Goal: Task Accomplishment & Management: Manage account settings

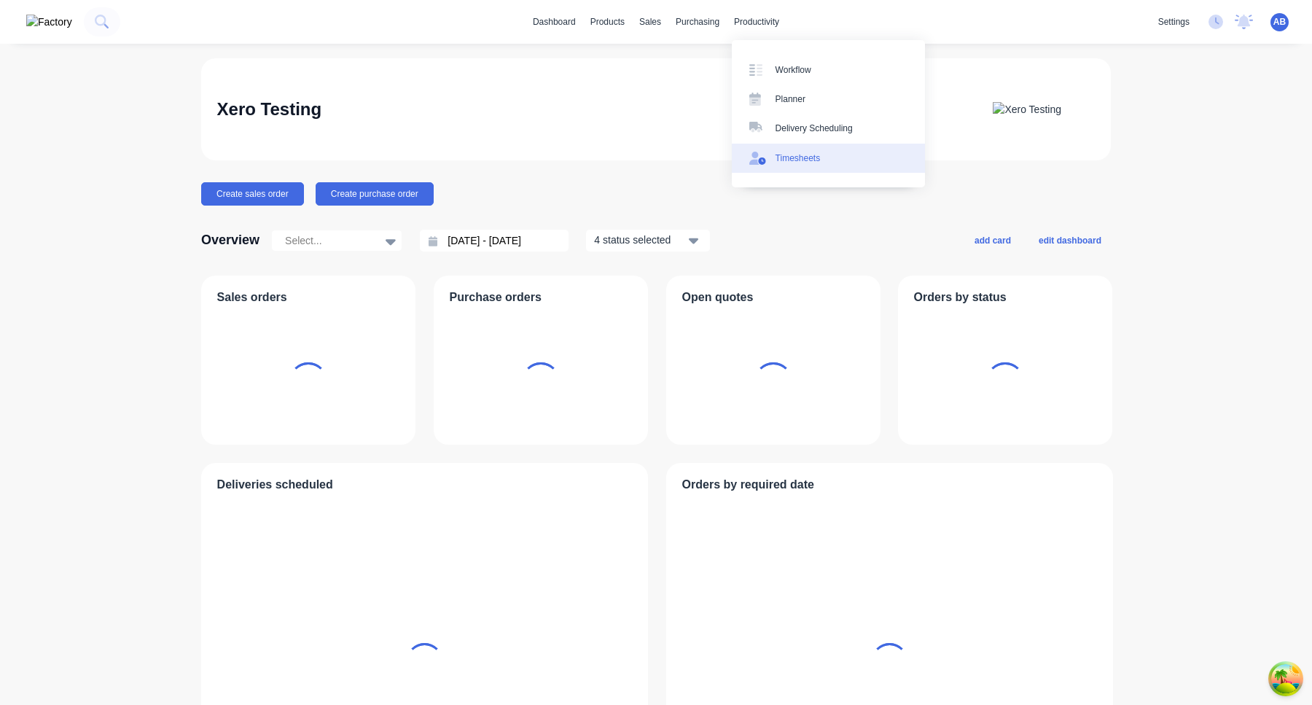
click at [778, 161] on div "Timesheets" at bounding box center [798, 158] width 45 height 13
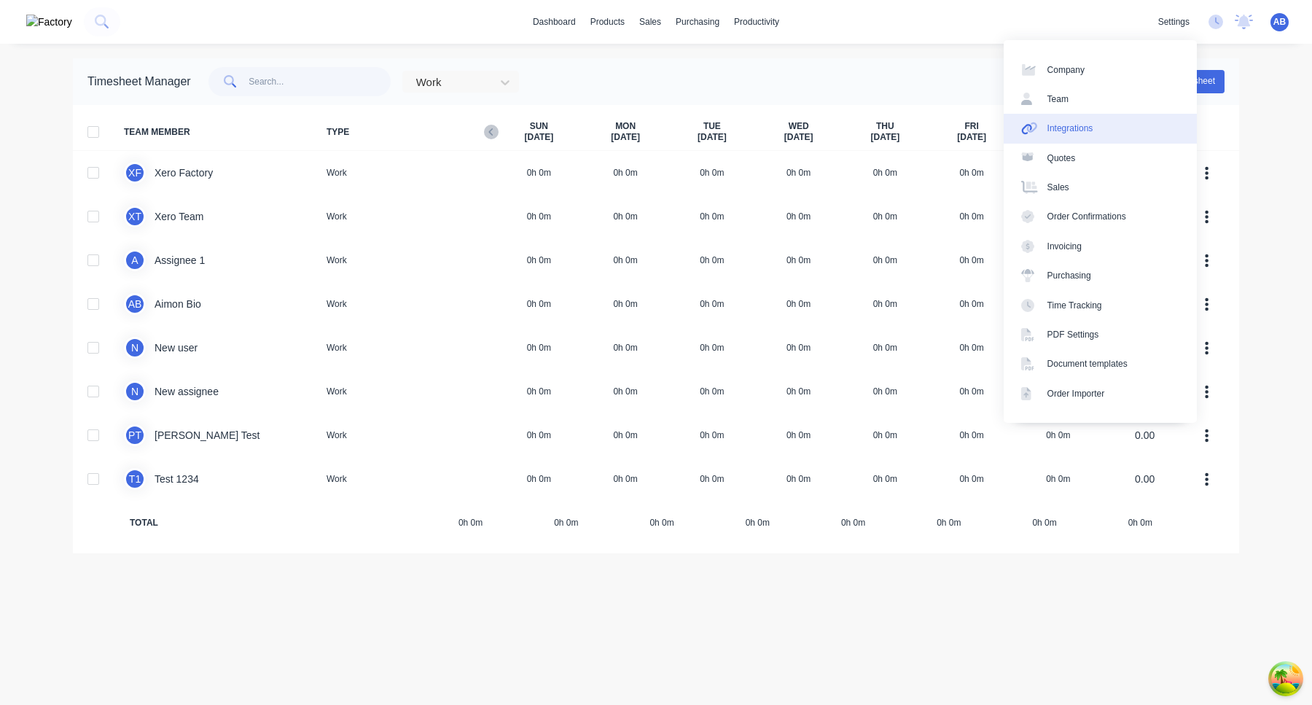
click at [1100, 125] on link "Integrations" at bounding box center [1100, 128] width 193 height 29
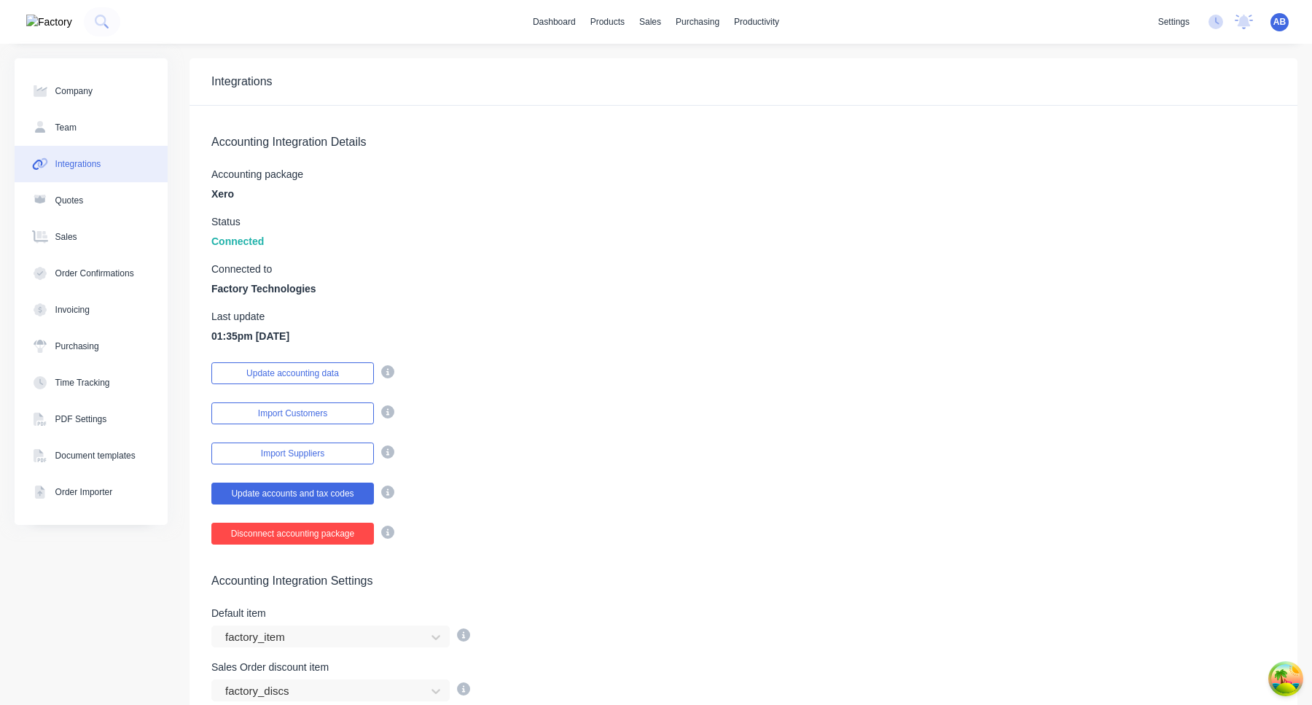
click at [330, 536] on button "Disconnect accounting package" at bounding box center [292, 534] width 163 height 22
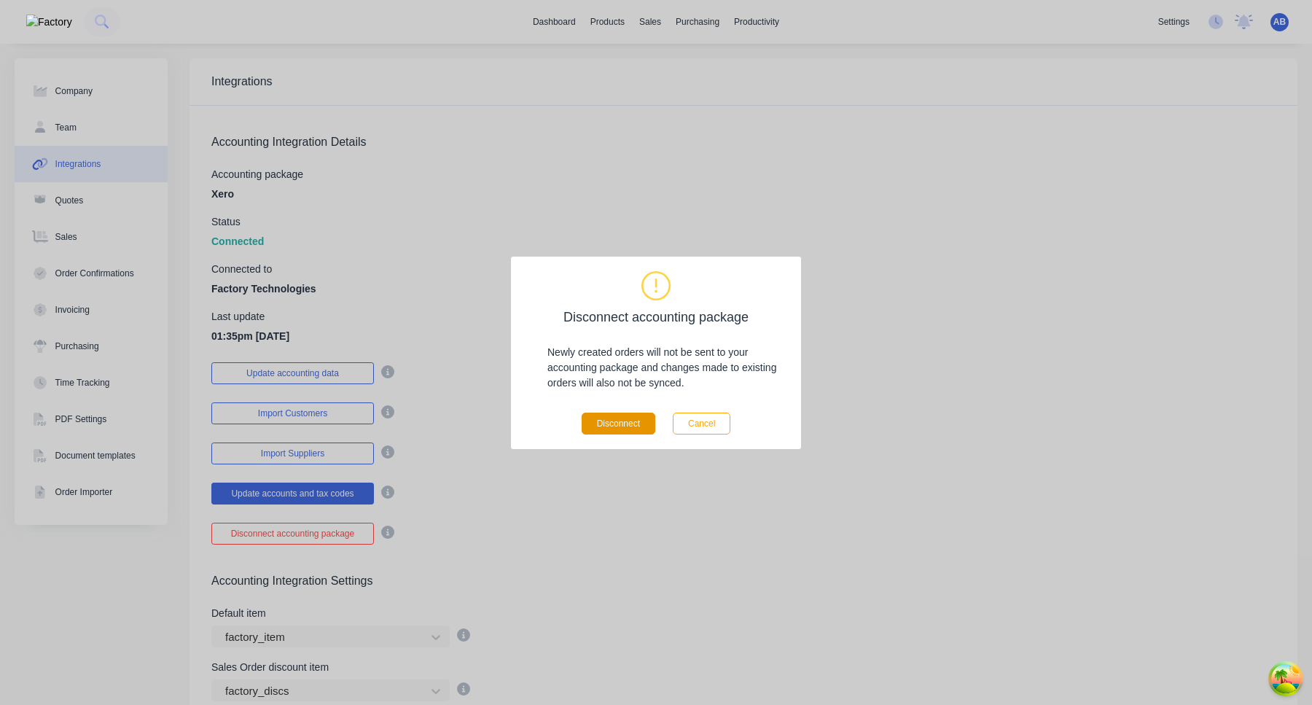
click at [644, 421] on button "Disconnect" at bounding box center [619, 424] width 74 height 22
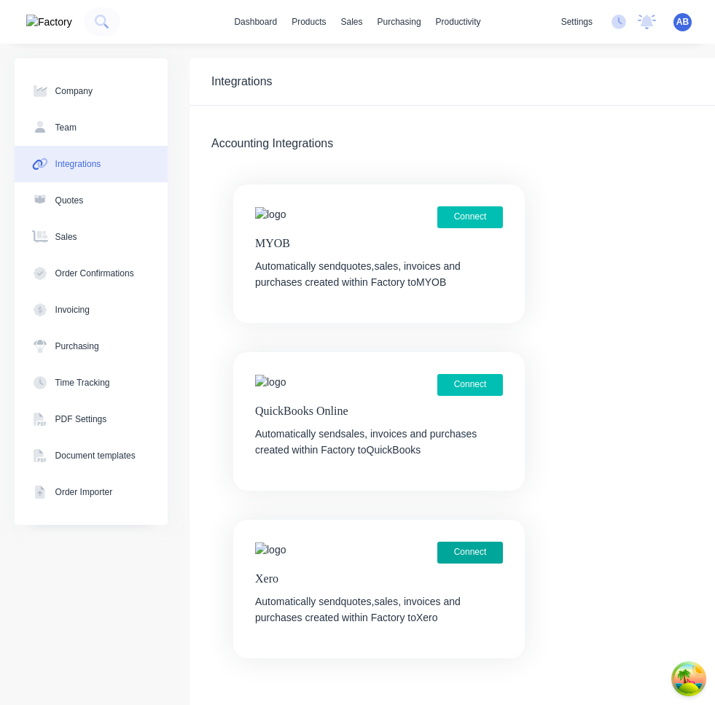
click at [483, 546] on button "Connect" at bounding box center [470, 553] width 66 height 22
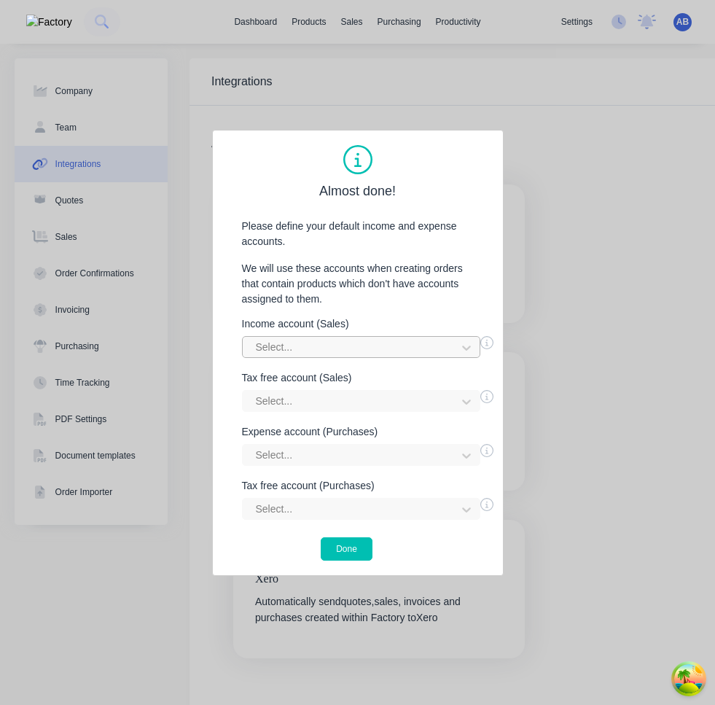
click at [451, 343] on div "Select..." at bounding box center [351, 348] width 203 height 22
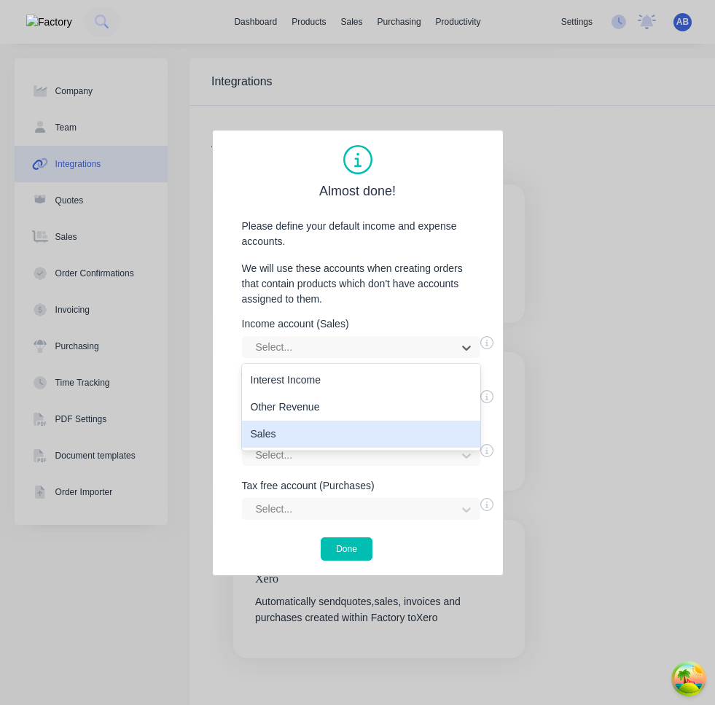
click at [355, 442] on div "Sales" at bounding box center [361, 434] width 238 height 27
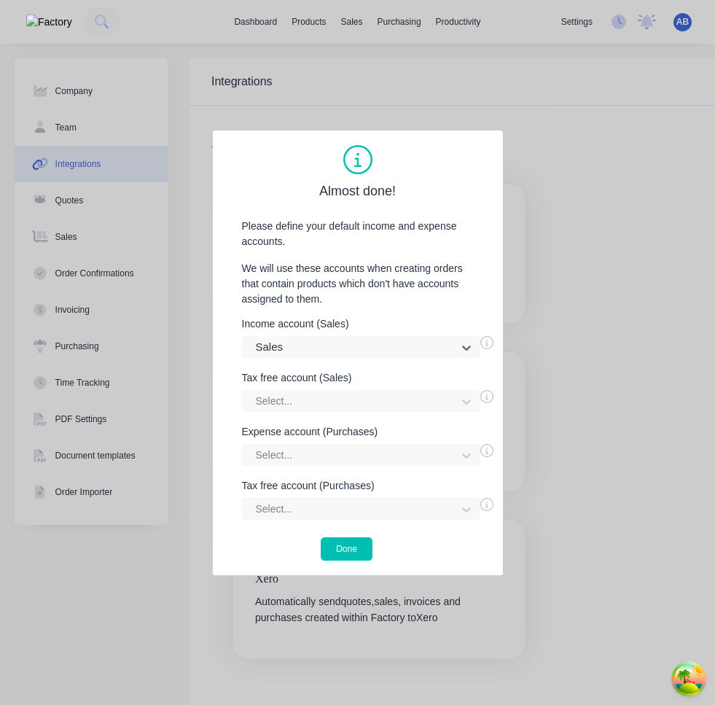
click at [362, 419] on div "Income account (Sales) option Sales, selected. Sales Tax free account (Sales) S…" at bounding box center [357, 419] width 261 height 201
click at [359, 408] on div at bounding box center [351, 401] width 195 height 18
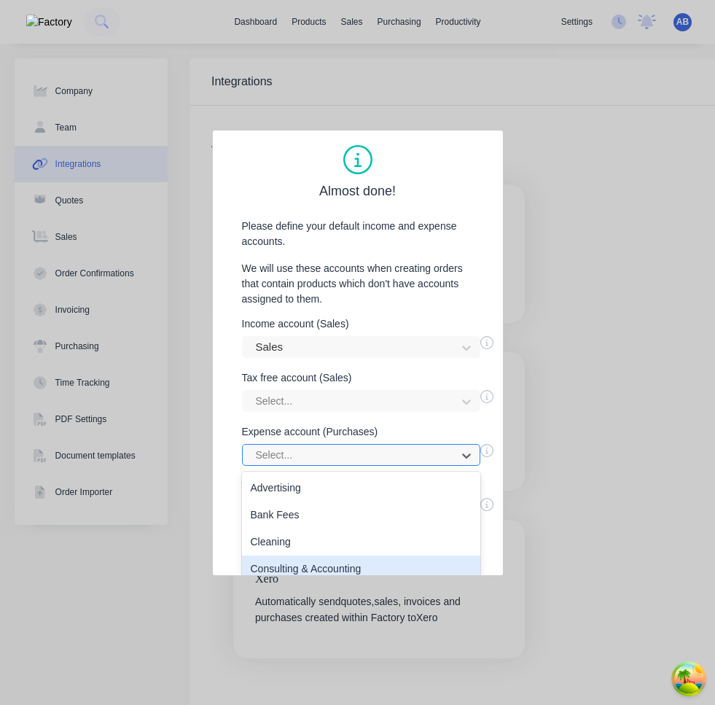
scroll to position [115, 0]
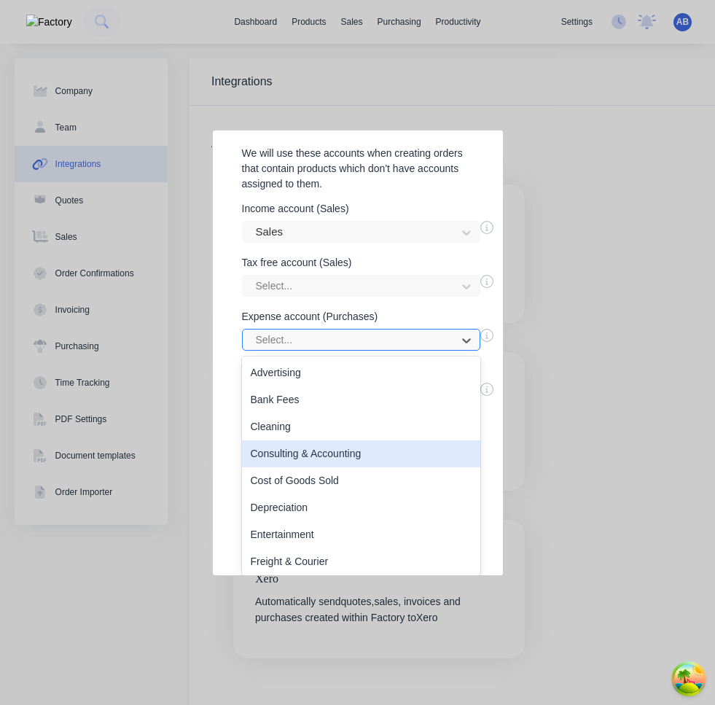
click at [348, 351] on div "Consulting & Accounting, 4 of 27. 27 results available. Use Up and Down to choo…" at bounding box center [361, 340] width 238 height 22
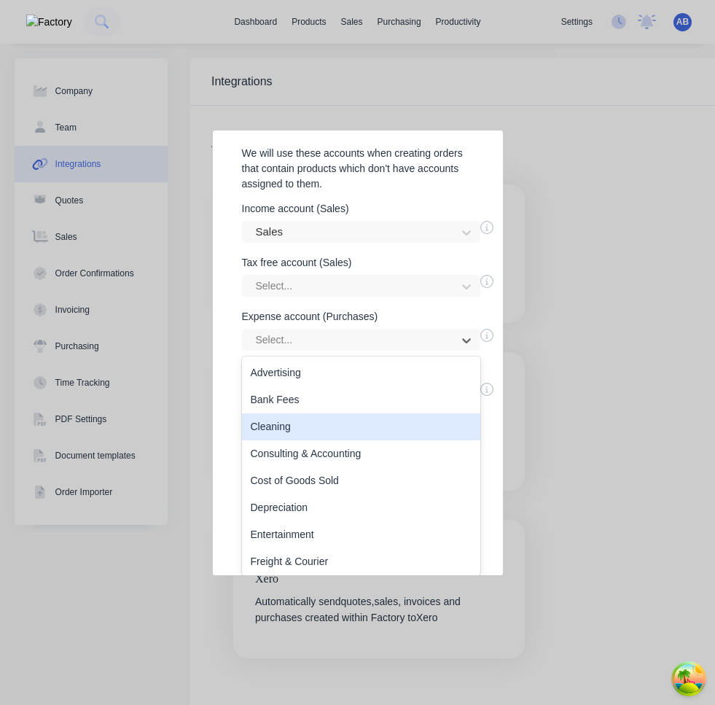
click at [359, 434] on div "Cleaning" at bounding box center [361, 426] width 238 height 27
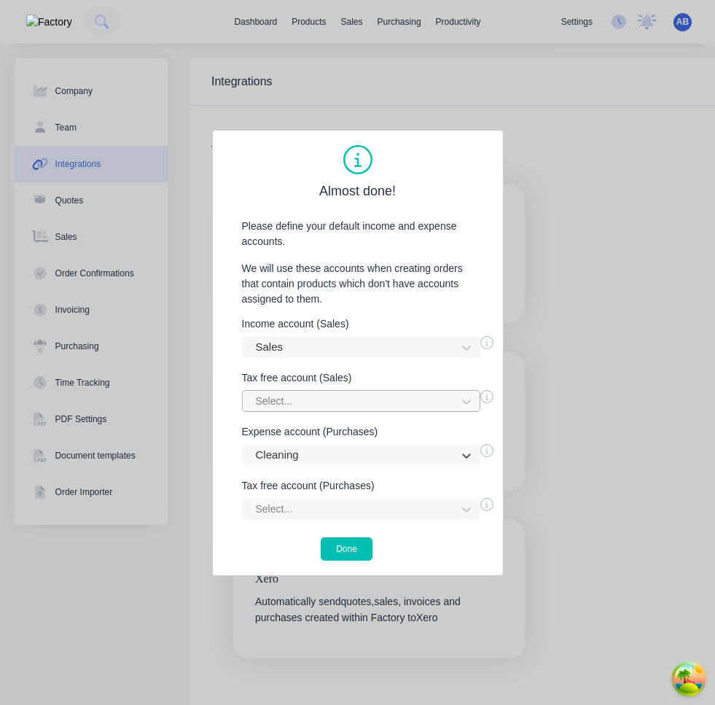
click at [359, 402] on div at bounding box center [351, 401] width 195 height 18
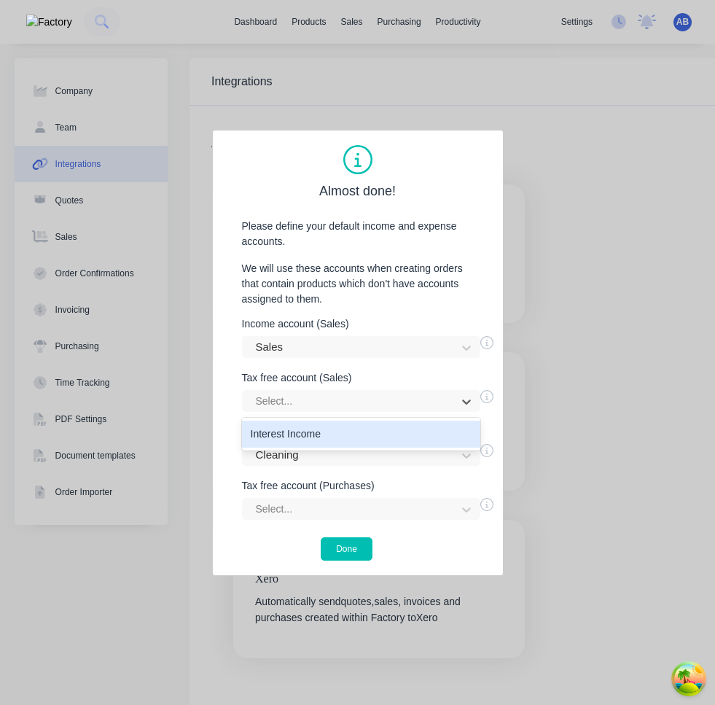
click at [337, 432] on div "Interest Income" at bounding box center [361, 434] width 238 height 27
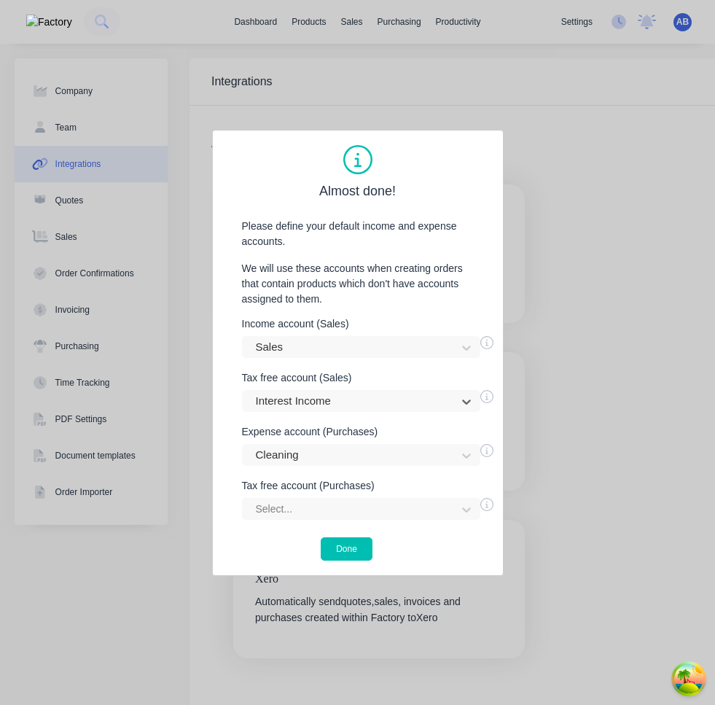
click at [335, 469] on div "Income account (Sales) Sales Tax free account (Sales) option Interest Income, s…" at bounding box center [357, 419] width 261 height 201
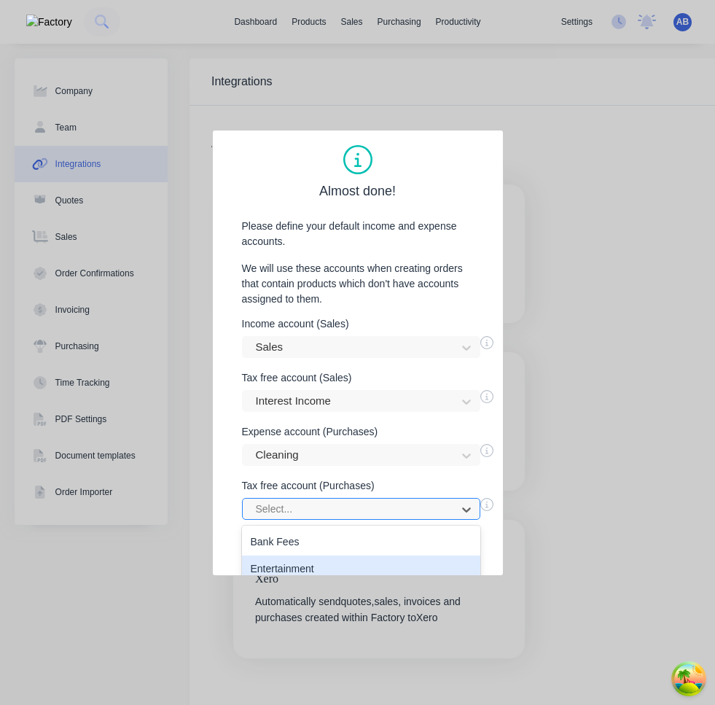
scroll to position [64, 0]
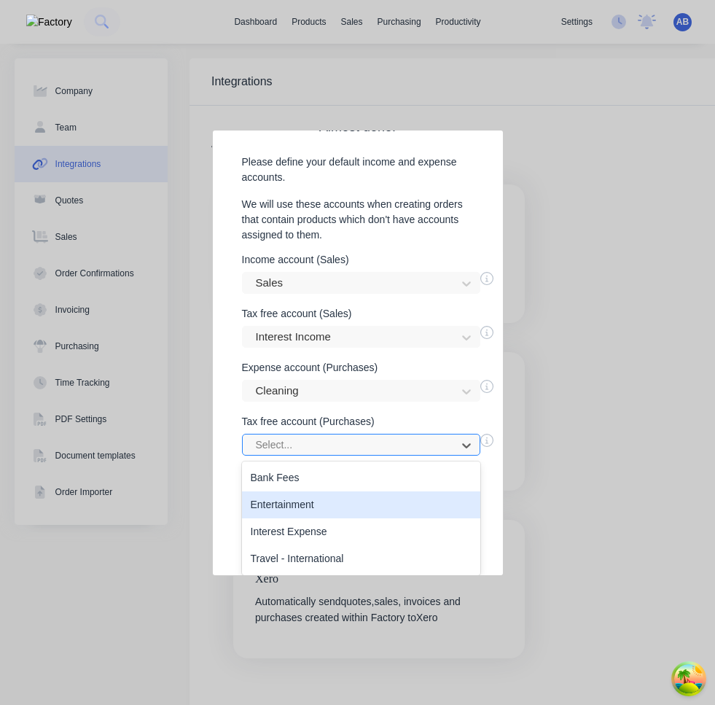
click at [320, 456] on div "Entertainment, 2 of 4. 4 results available. Use Up and Down to choose options, …" at bounding box center [361, 445] width 238 height 22
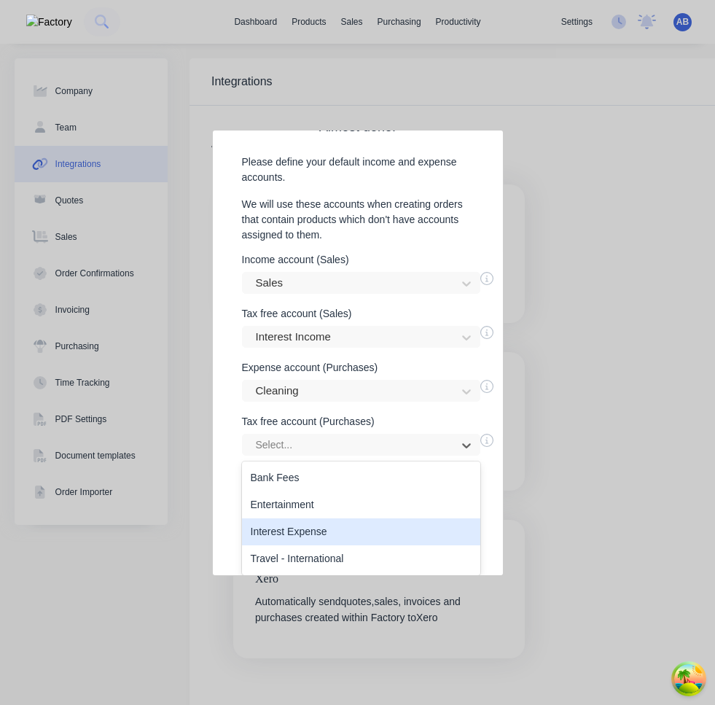
click at [313, 537] on div "Interest Expense" at bounding box center [361, 531] width 238 height 27
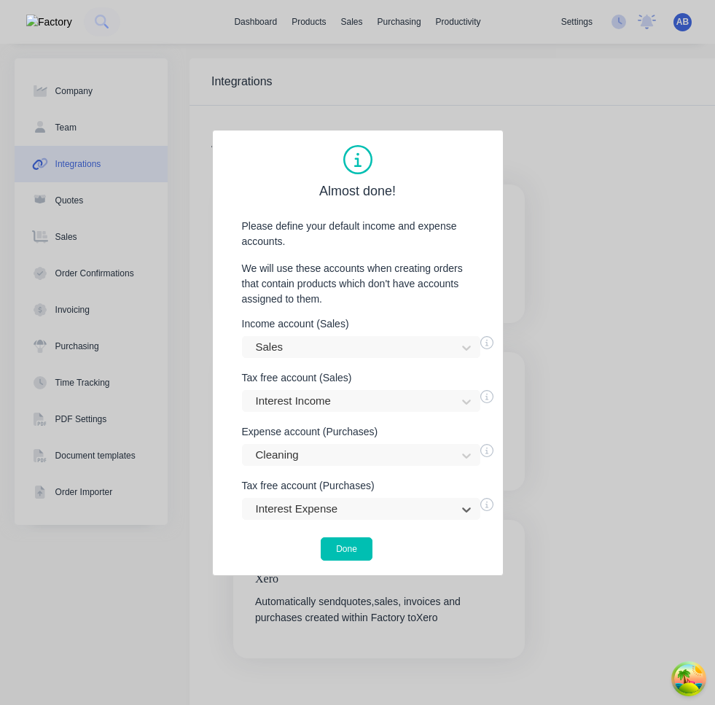
scroll to position [0, 0]
click at [335, 456] on div "Cleaning" at bounding box center [361, 455] width 238 height 22
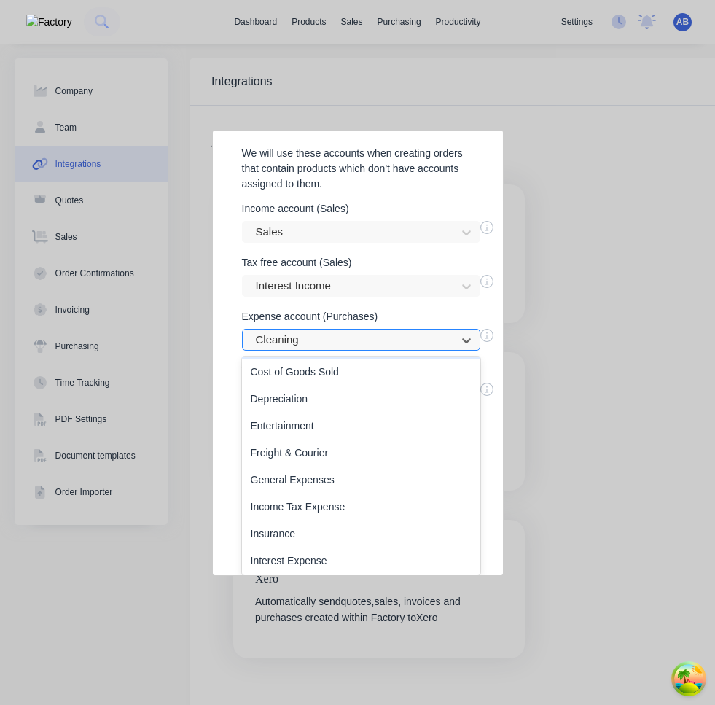
scroll to position [515, 0]
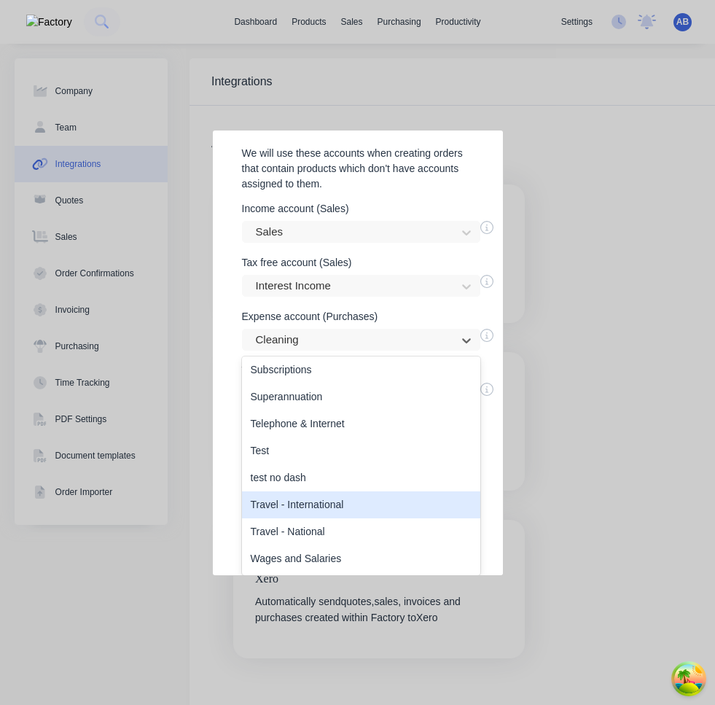
click at [319, 507] on div "Travel - International" at bounding box center [361, 504] width 238 height 27
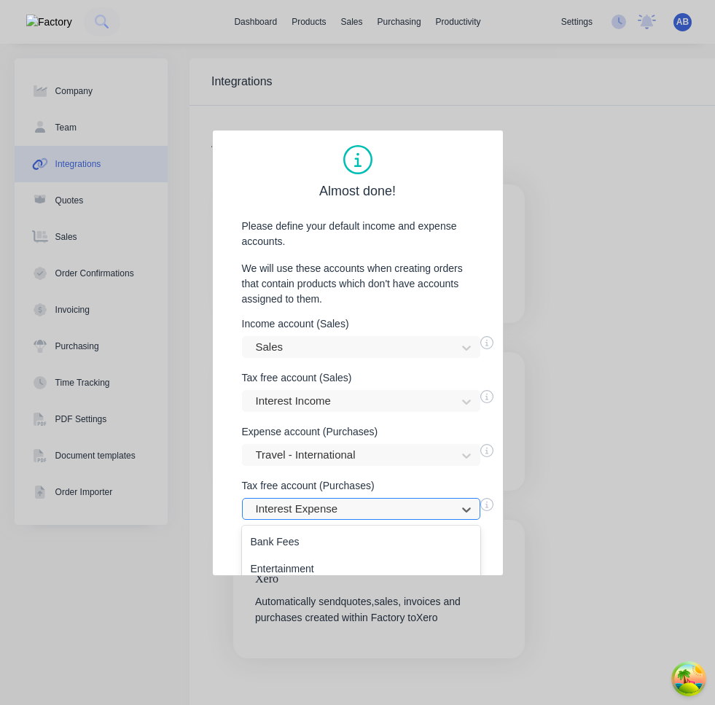
scroll to position [64, 0]
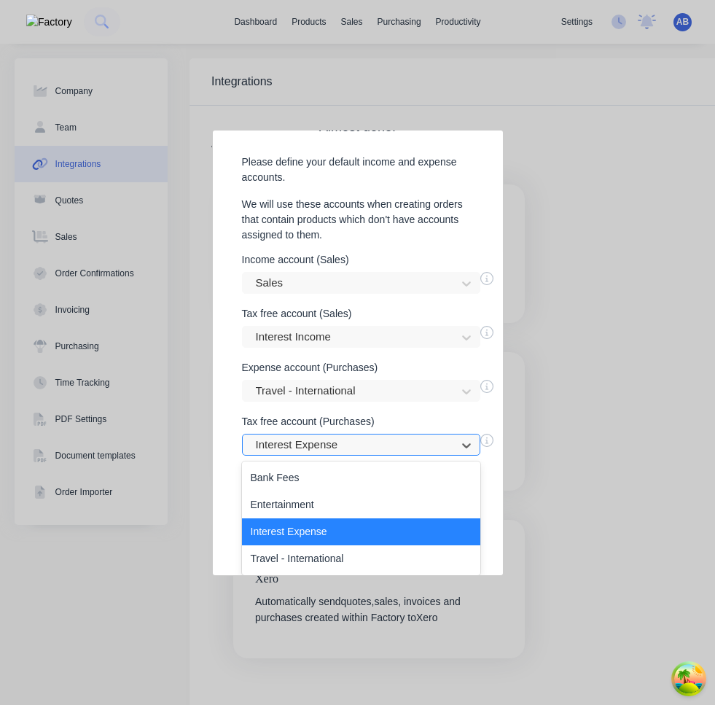
click at [364, 456] on div "Interest Expense, 3 of 4. 4 results available. Use Up and Down to choose option…" at bounding box center [361, 445] width 238 height 22
click at [348, 550] on div "Travel - International" at bounding box center [361, 558] width 238 height 27
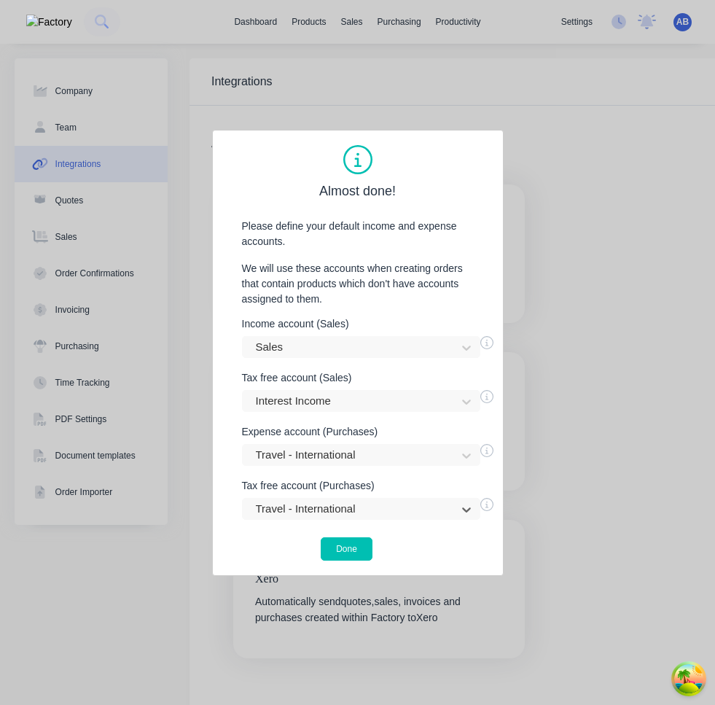
scroll to position [0, 0]
click at [346, 540] on button "Done" at bounding box center [347, 548] width 52 height 23
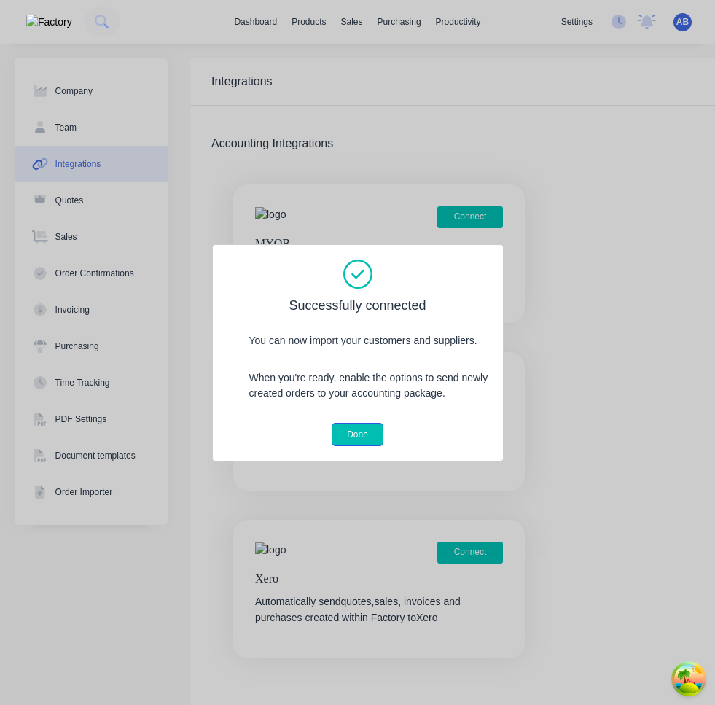
click at [364, 429] on button "Done" at bounding box center [358, 434] width 52 height 23
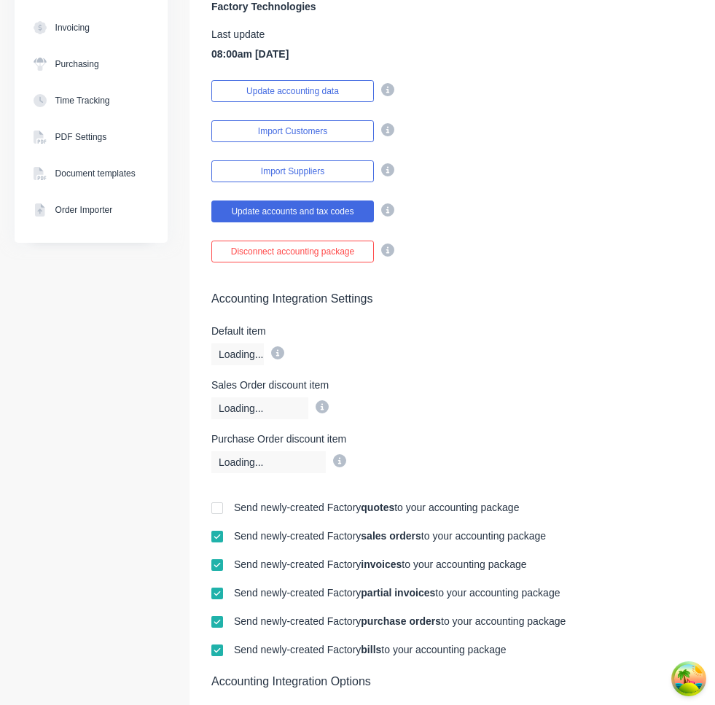
scroll to position [272, 0]
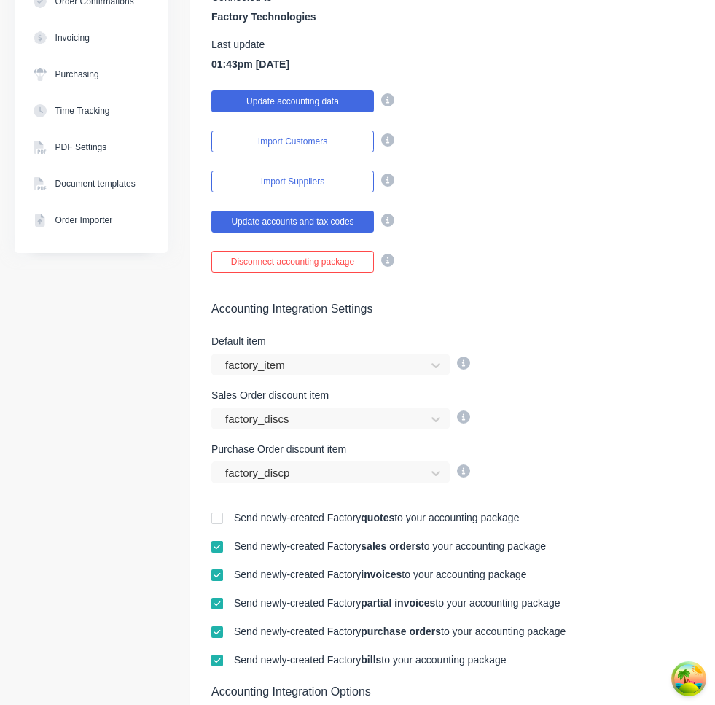
click at [340, 98] on button "Update accounting data" at bounding box center [292, 101] width 163 height 22
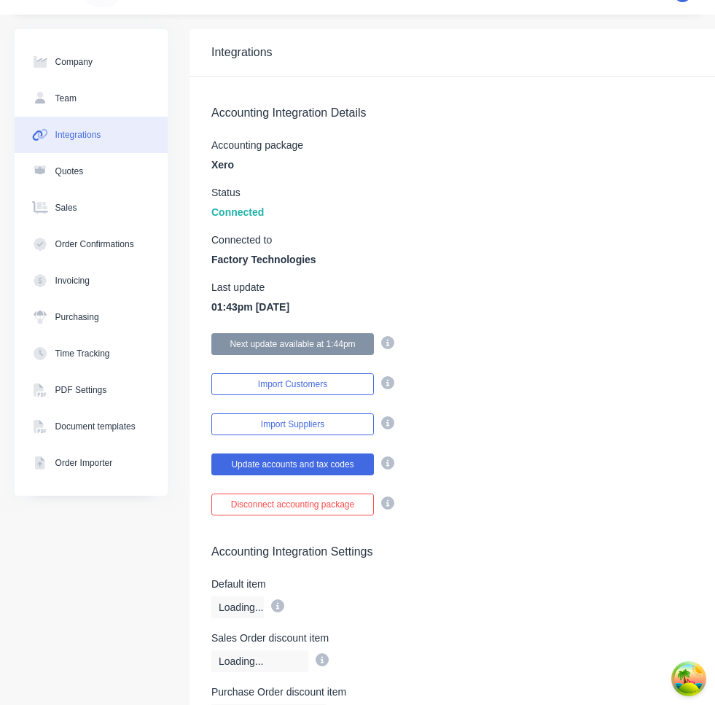
scroll to position [0, 0]
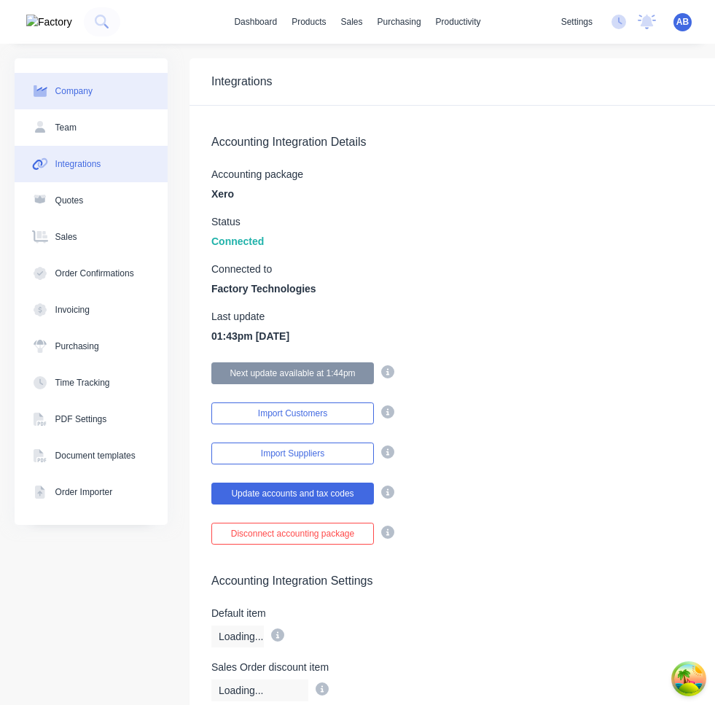
click at [93, 94] on div "Company" at bounding box center [73, 91] width 37 height 13
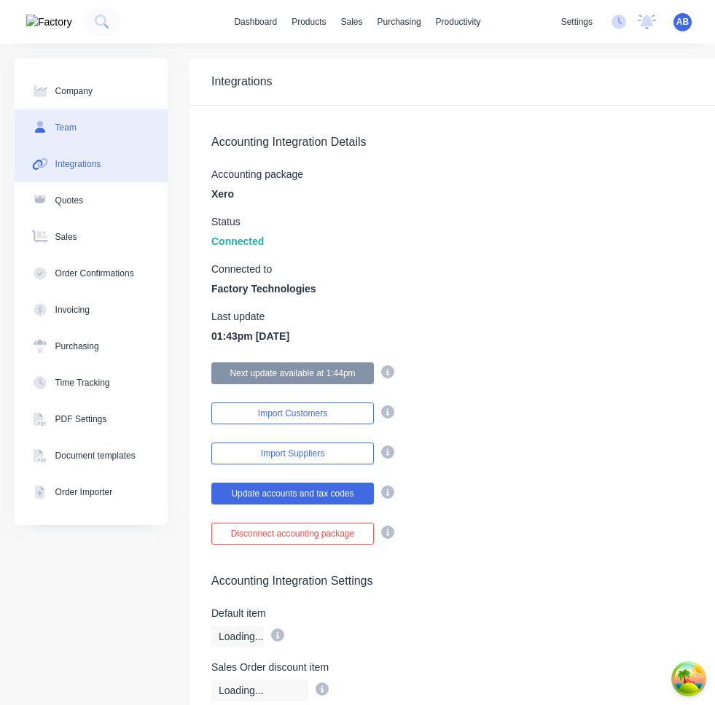
select select "AU"
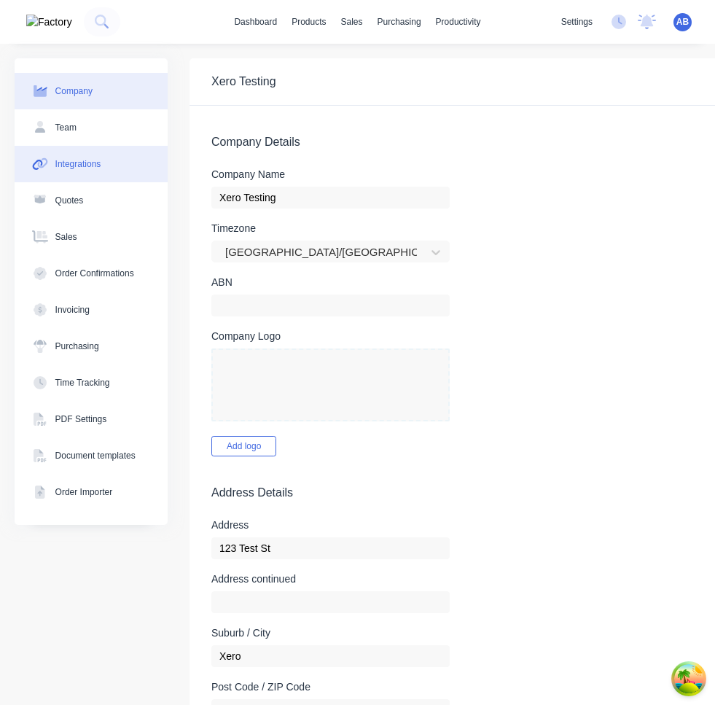
click at [109, 171] on button "Integrations" at bounding box center [91, 164] width 153 height 36
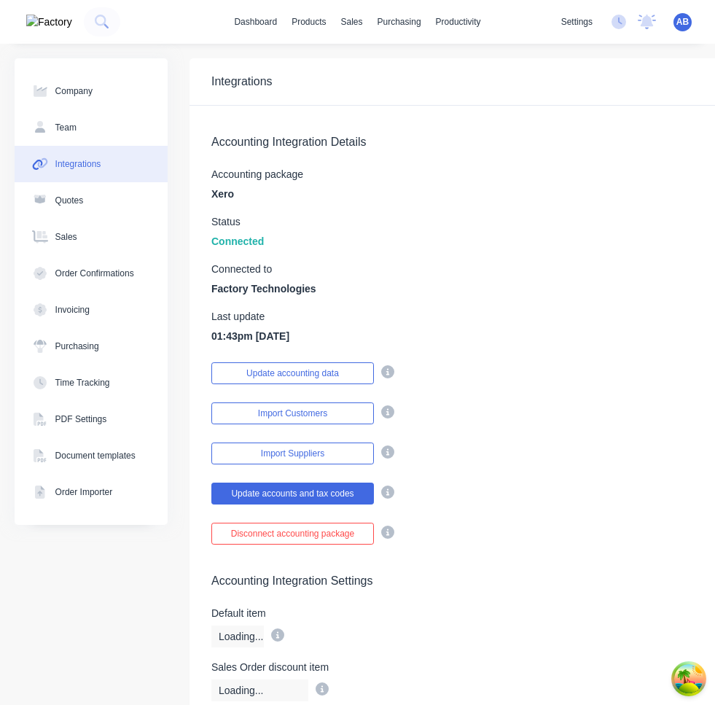
click at [682, 20] on span "AB" at bounding box center [682, 21] width 12 height 13
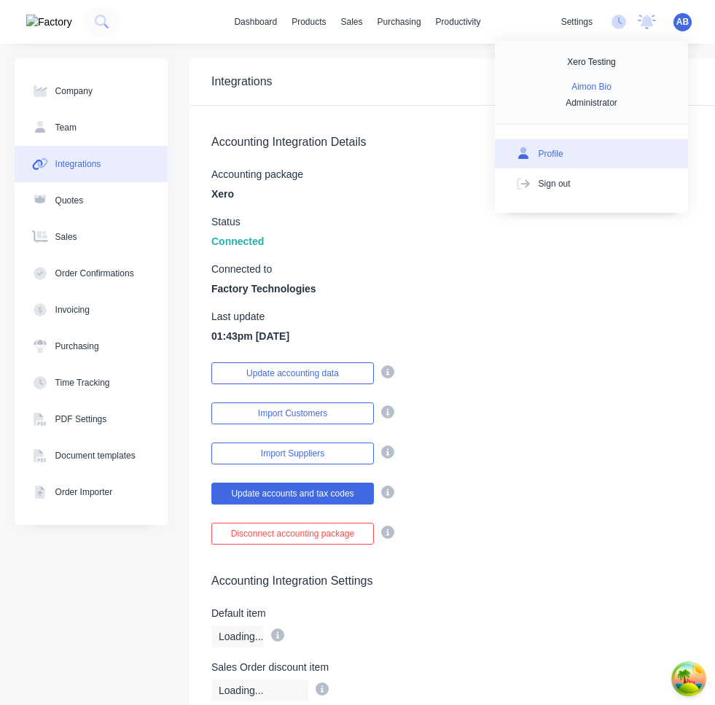
click at [581, 152] on button "Profile" at bounding box center [591, 153] width 193 height 29
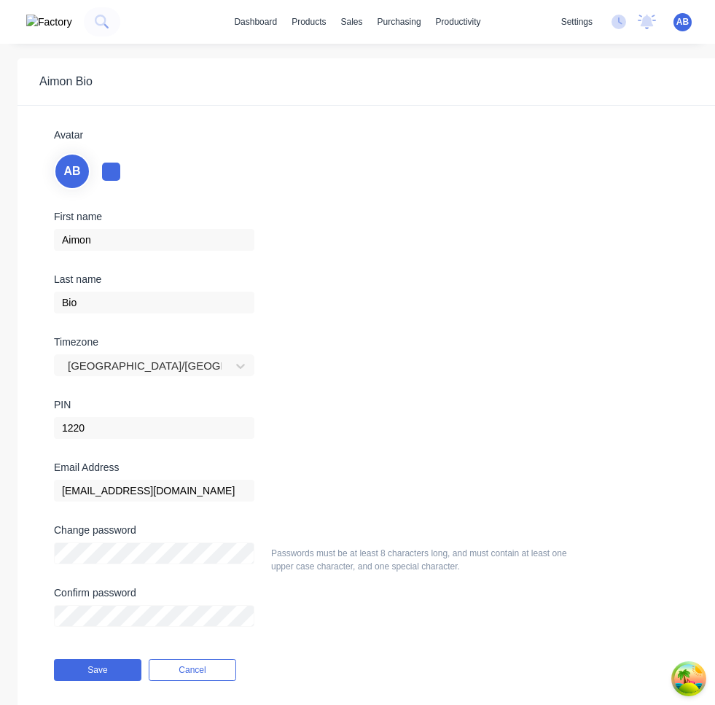
scroll to position [42, 0]
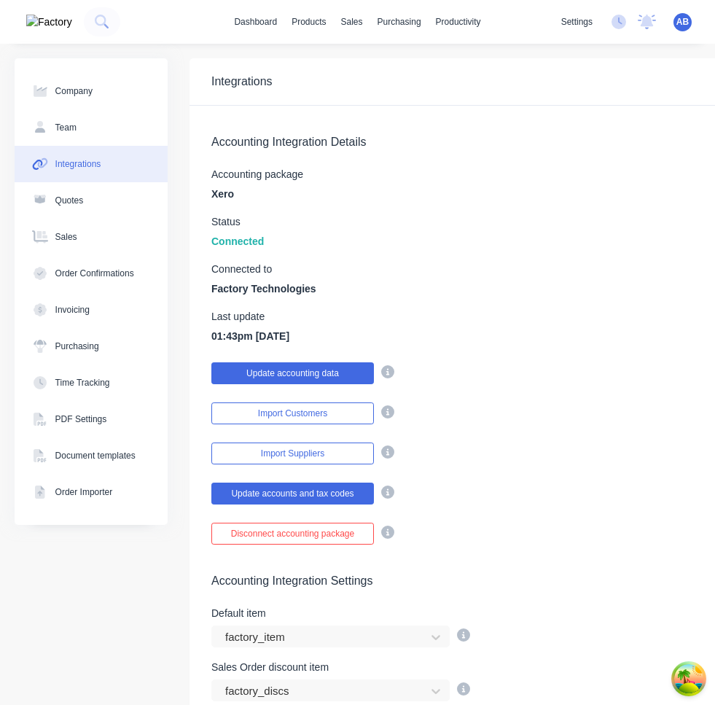
click at [335, 368] on button "Update accounting data" at bounding box center [292, 373] width 163 height 22
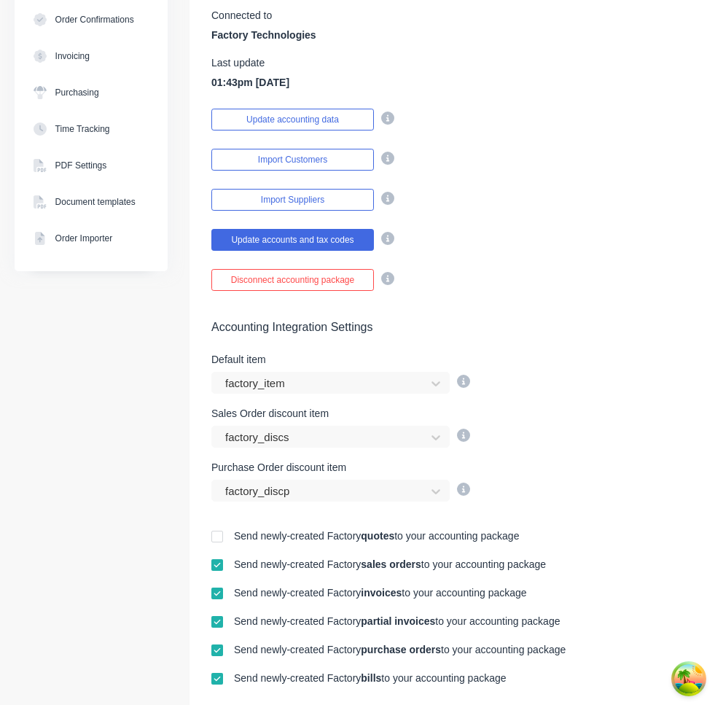
scroll to position [165, 0]
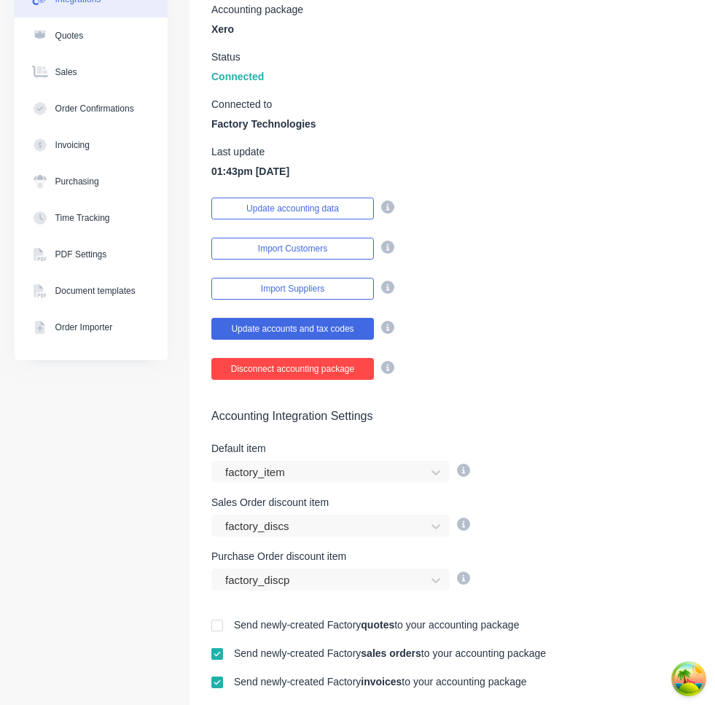
click at [341, 368] on button "Disconnect accounting package" at bounding box center [292, 369] width 163 height 22
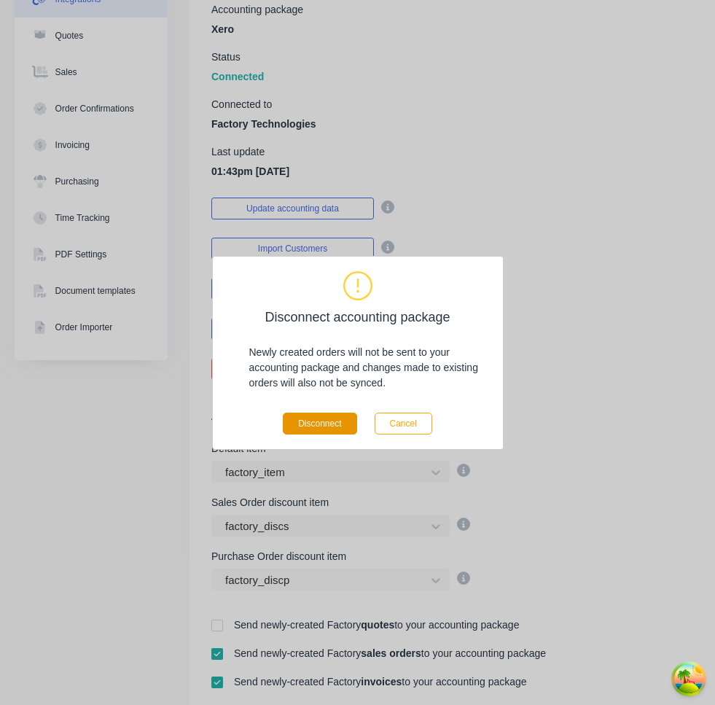
click at [337, 419] on button "Disconnect" at bounding box center [320, 424] width 74 height 22
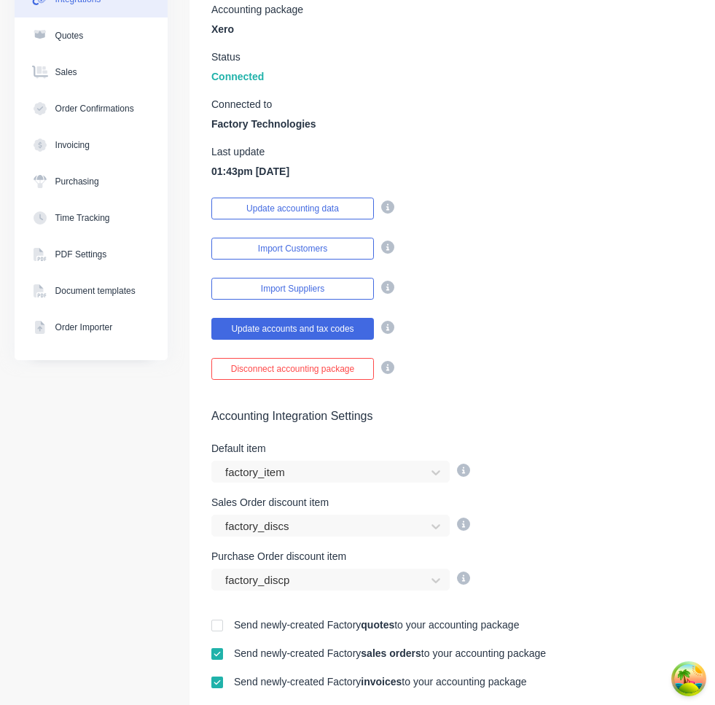
scroll to position [41, 0]
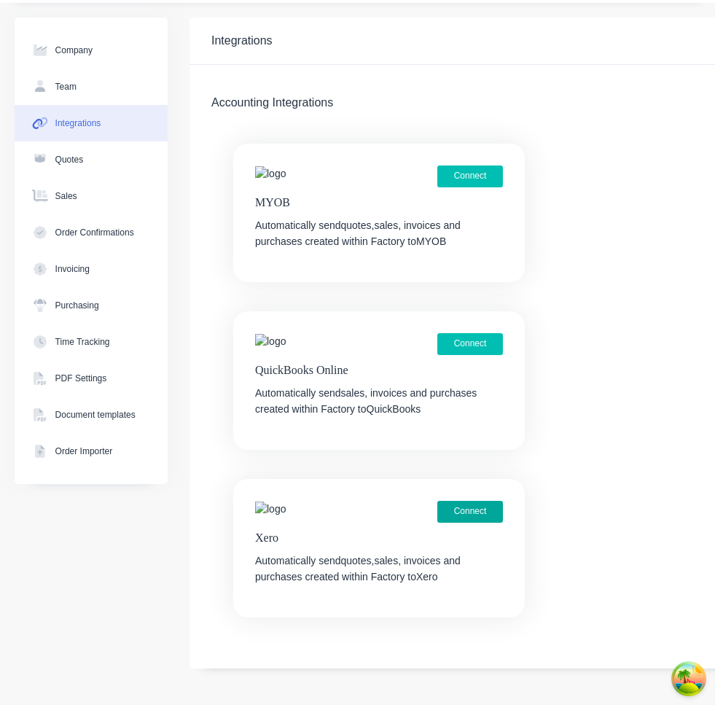
click at [483, 514] on button "Connect" at bounding box center [470, 512] width 66 height 22
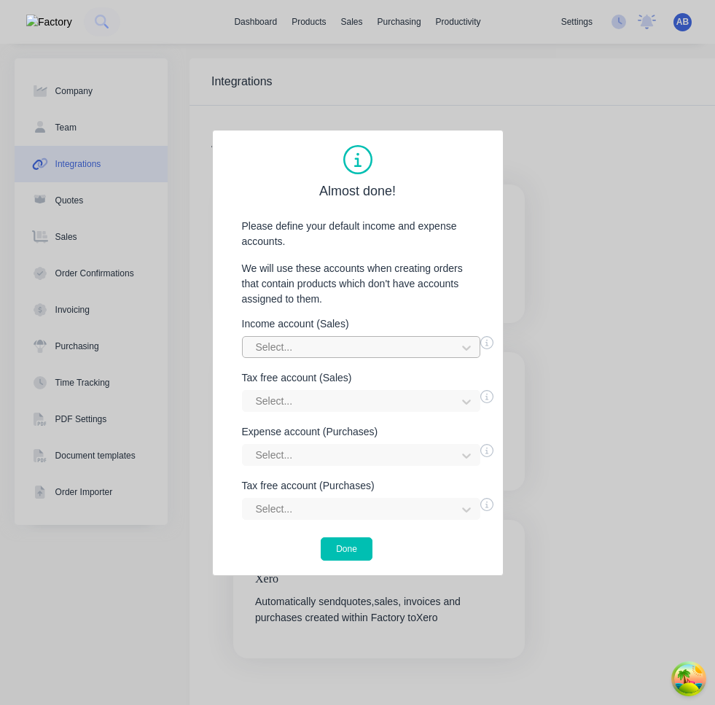
click at [403, 354] on div at bounding box center [351, 347] width 195 height 18
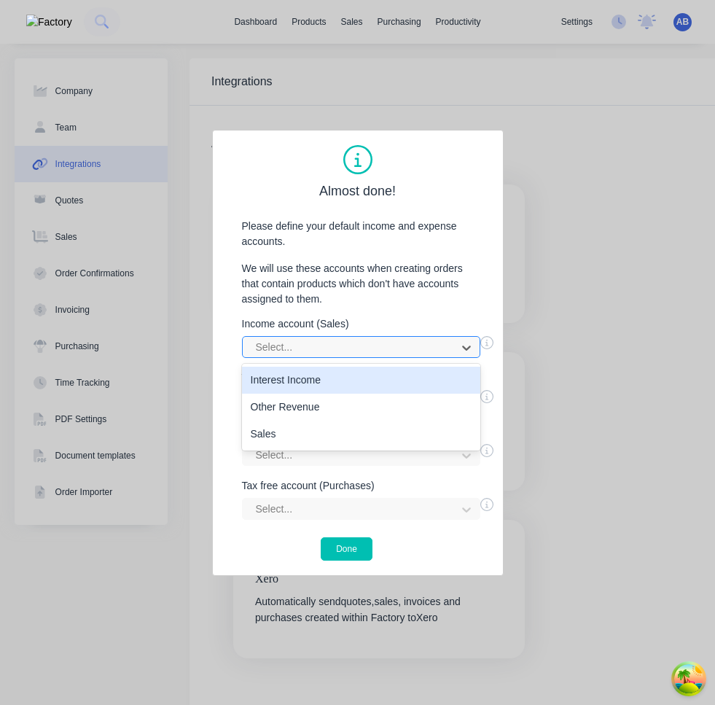
click at [402, 354] on div at bounding box center [351, 347] width 195 height 18
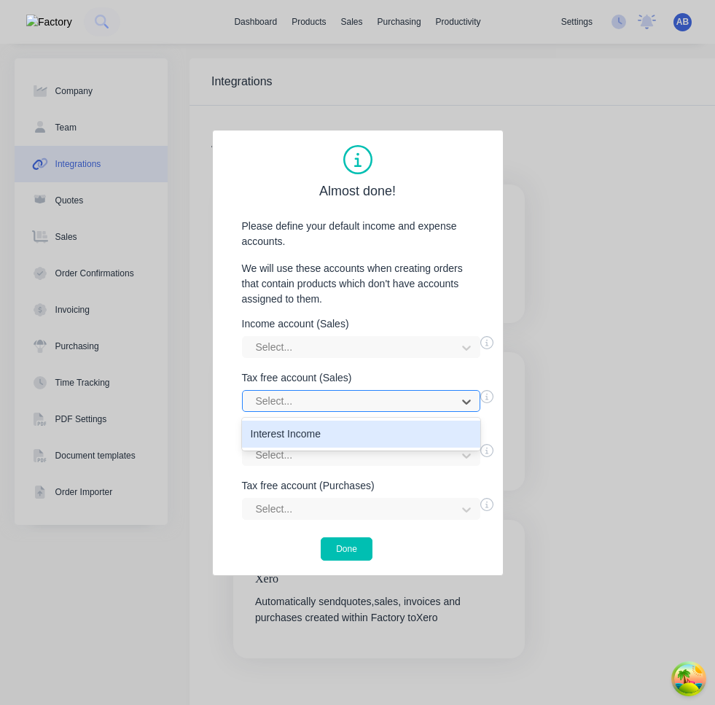
click at [399, 395] on div at bounding box center [351, 401] width 195 height 18
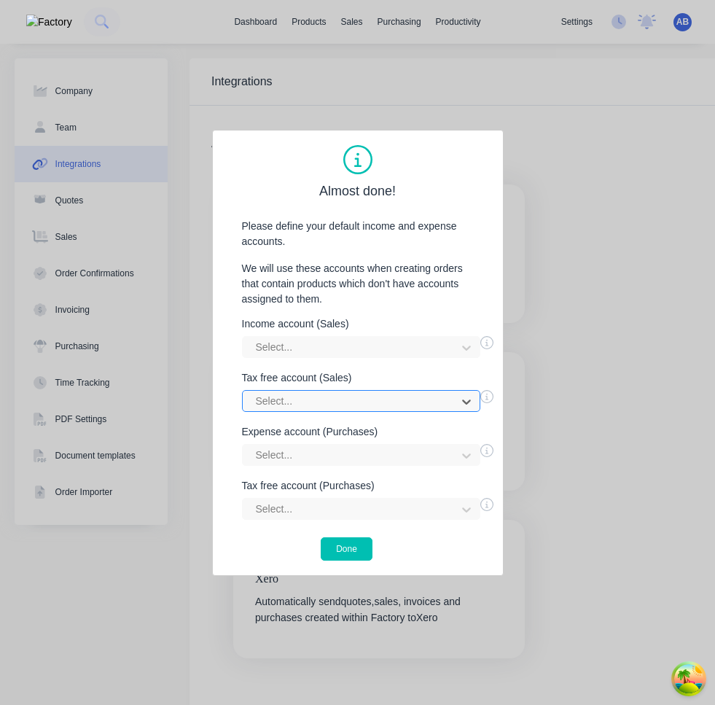
click at [399, 395] on div at bounding box center [351, 401] width 195 height 18
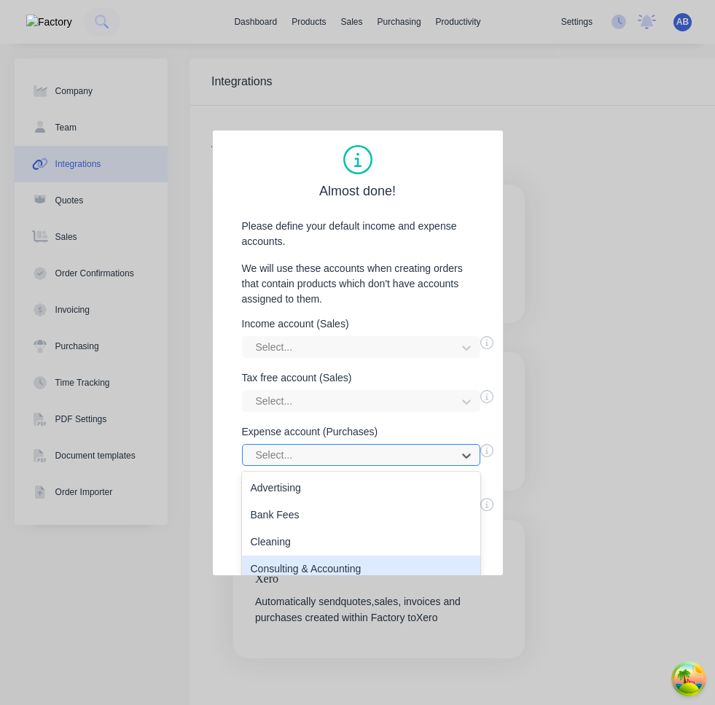
scroll to position [115, 0]
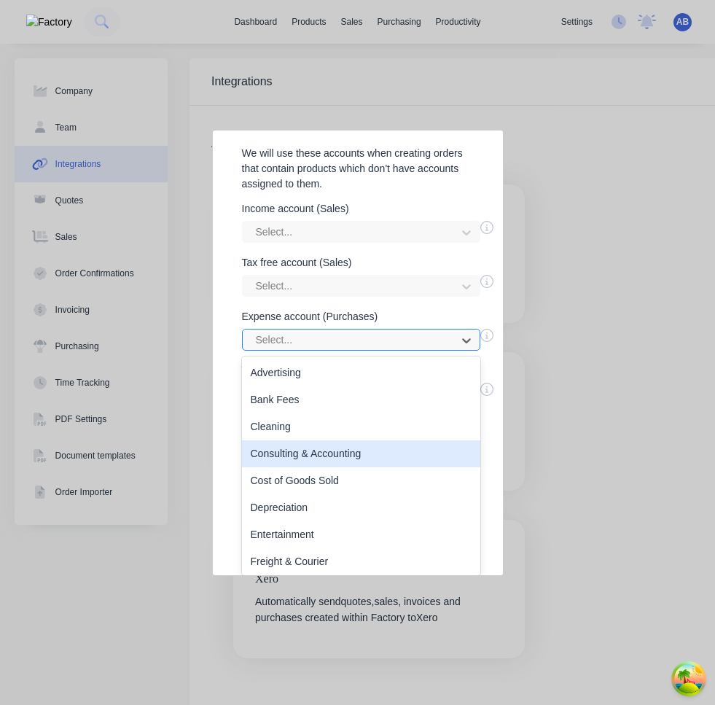
click at [386, 351] on div "Consulting & Accounting, 4 of 27. 27 results available. Use Up and Down to choo…" at bounding box center [361, 340] width 238 height 22
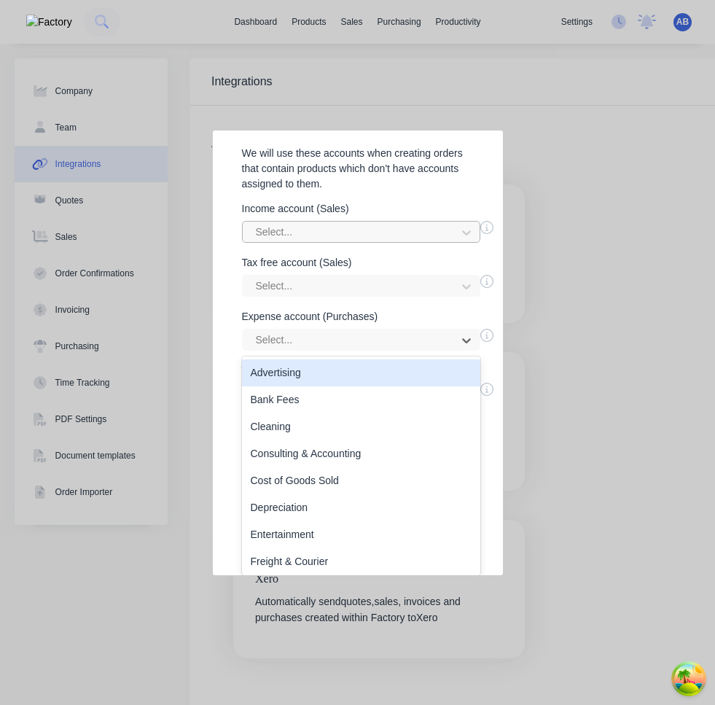
scroll to position [0, 0]
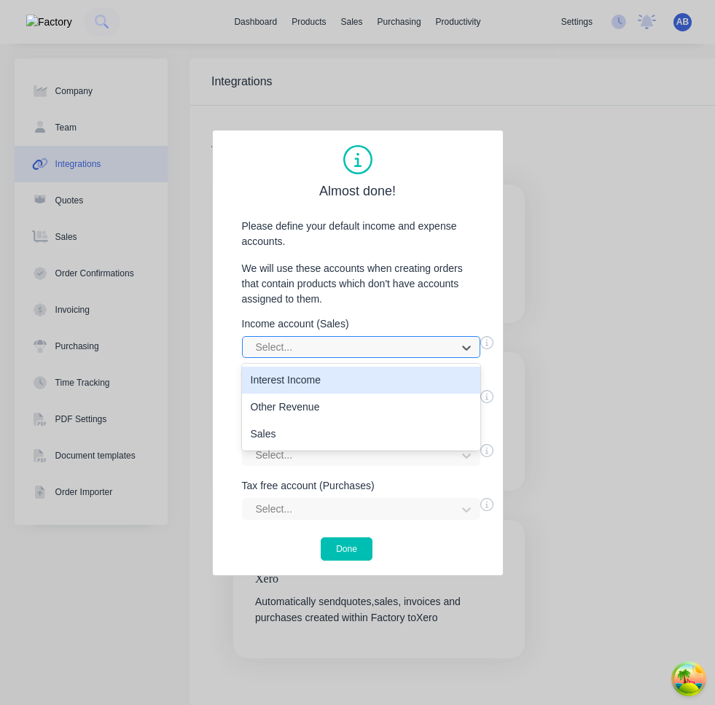
click at [419, 220] on div "Almost done! Please define your default income and expense accounts. We will us…" at bounding box center [357, 352] width 261 height 415
click at [412, 286] on p "We will use these accounts when creating orders that contain products which don…" at bounding box center [357, 284] width 261 height 46
